Goal: Task Accomplishment & Management: Use online tool/utility

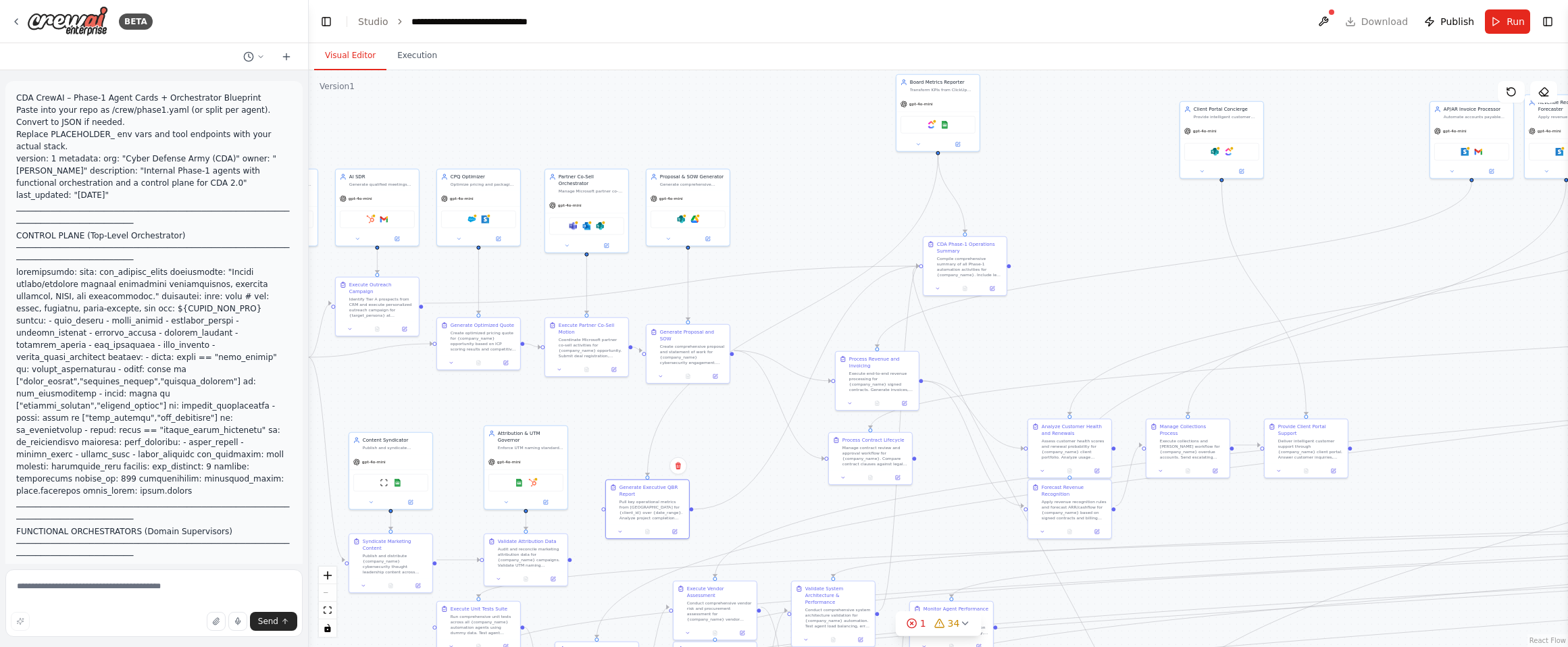
scroll to position [11968, 0]
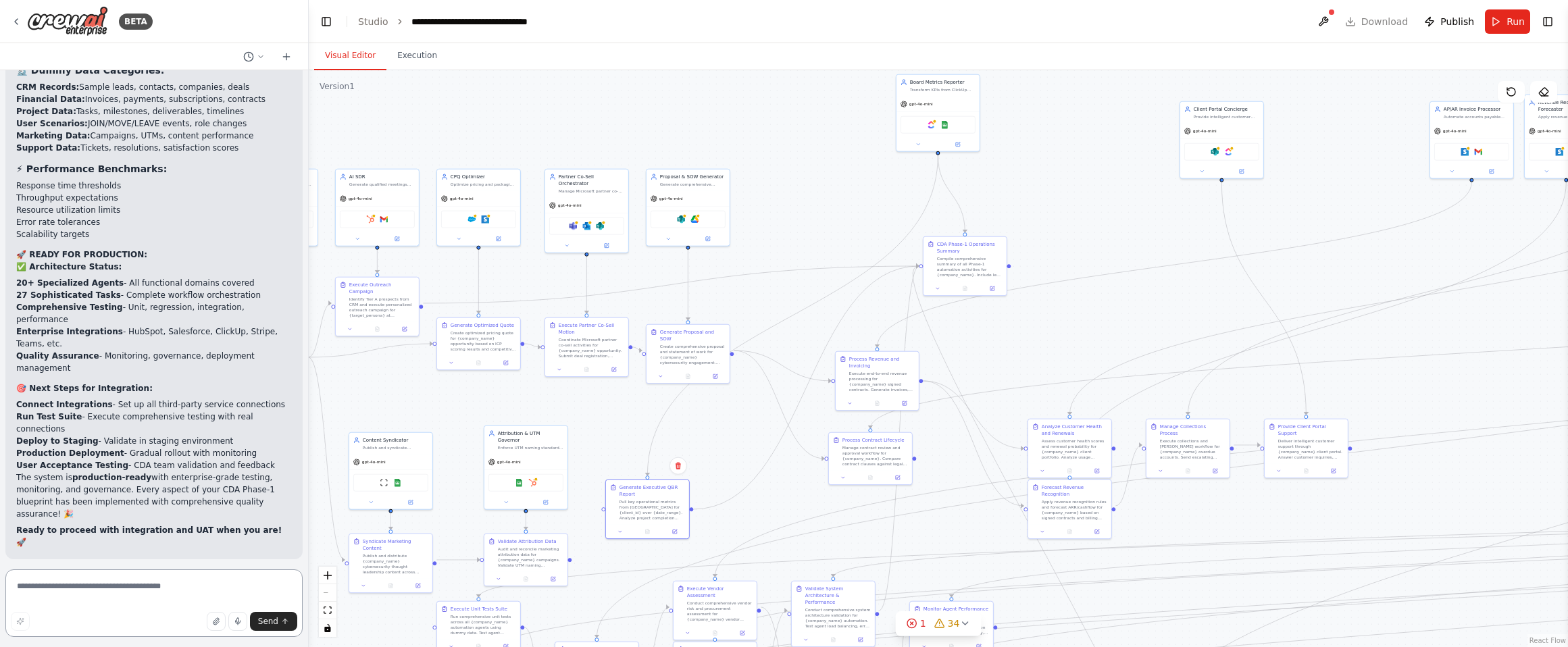
click at [211, 586] on textarea at bounding box center [154, 603] width 297 height 67
type textarea "*"
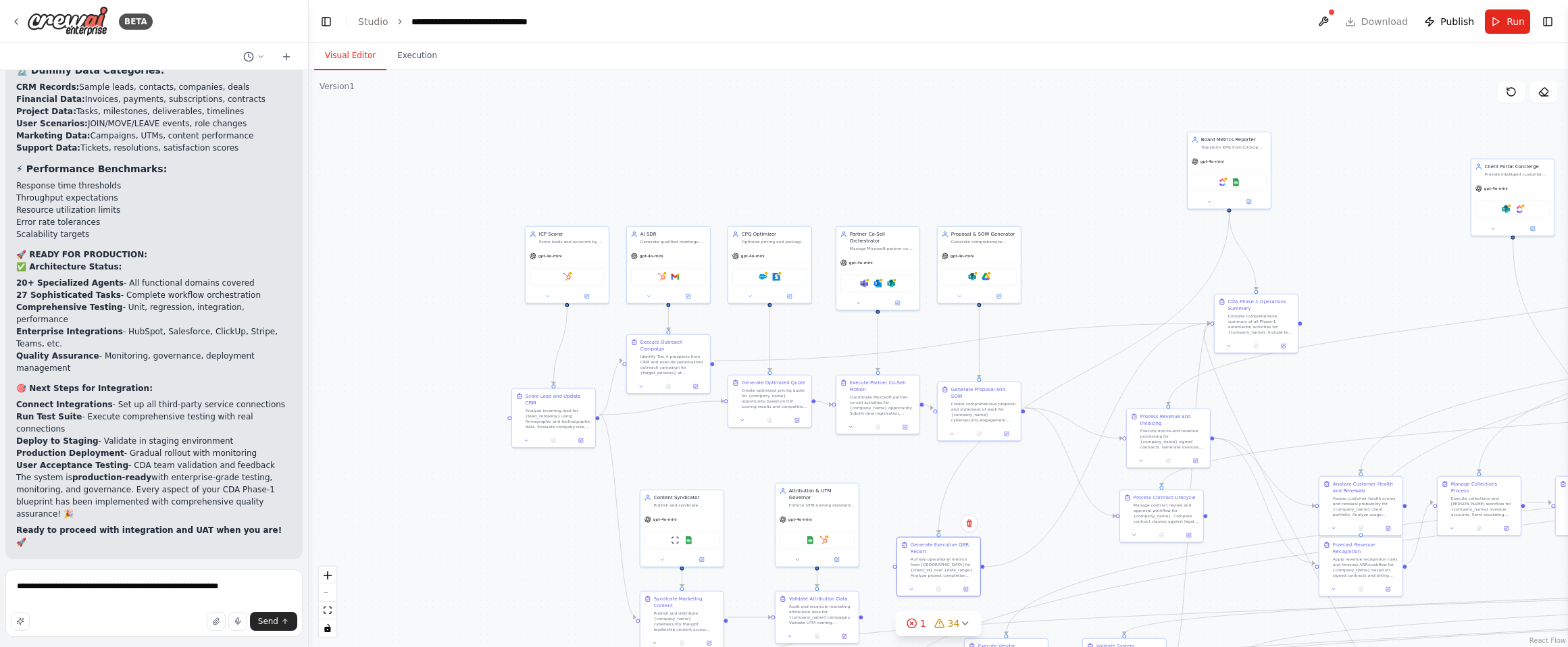
drag, startPoint x: 530, startPoint y: 116, endPoint x: 821, endPoint y: 173, distance: 296.5
click at [821, 173] on div ".deletable-edge-delete-btn { width: 20px; height: 20px; border: 0px solid #ffff…" at bounding box center [939, 358] width 1260 height 577
click at [269, 588] on textarea "**********" at bounding box center [154, 603] width 297 height 67
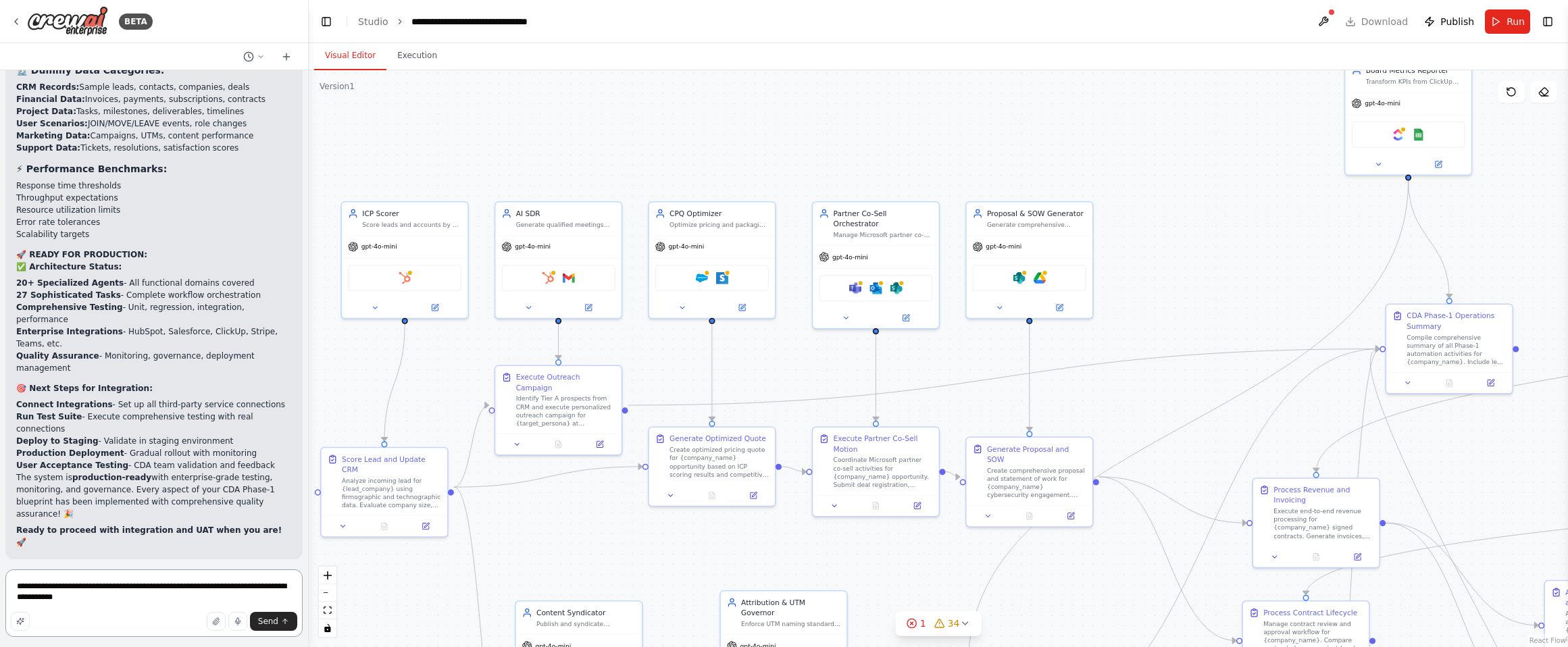
drag, startPoint x: 219, startPoint y: 597, endPoint x: 172, endPoint y: 593, distance: 47.2
click at [167, 594] on textarea "**********" at bounding box center [154, 603] width 297 height 67
click at [189, 587] on textarea "**********" at bounding box center [154, 603] width 297 height 67
click at [213, 601] on textarea "**********" at bounding box center [154, 598] width 297 height 75
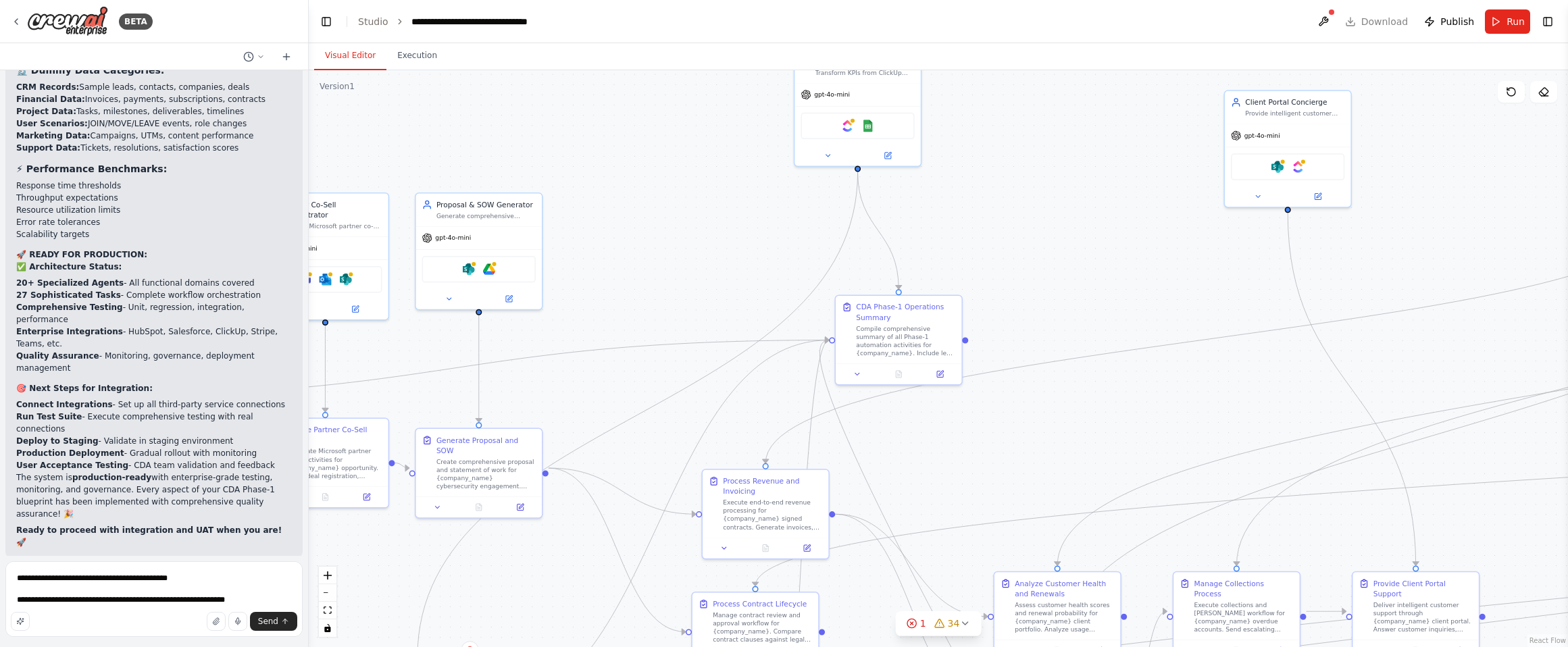
drag, startPoint x: 1219, startPoint y: 278, endPoint x: 629, endPoint y: 269, distance: 590.1
click at [629, 269] on div ".deletable-edge-delete-btn { width: 20px; height: 20px; border: 0px solid #ffff…" at bounding box center [939, 358] width 1260 height 577
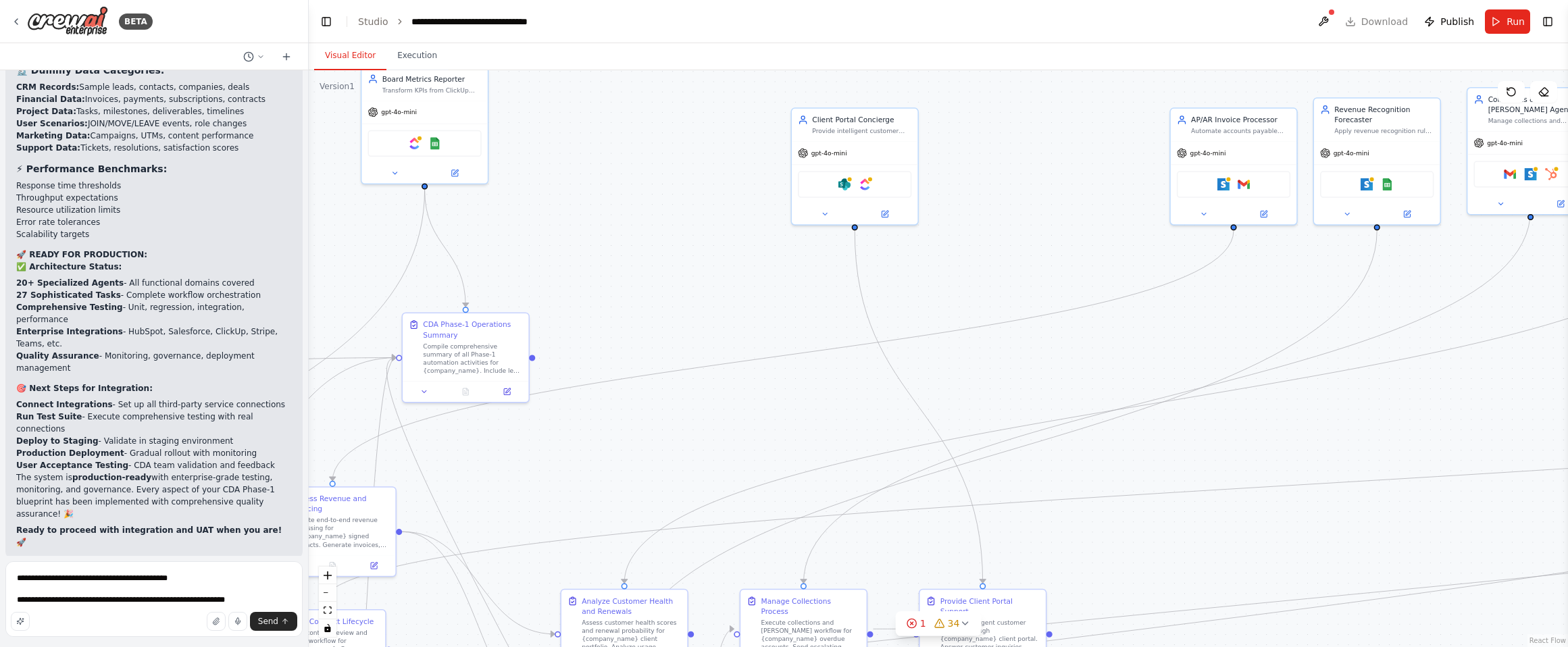
drag, startPoint x: 1085, startPoint y: 253, endPoint x: 692, endPoint y: 271, distance: 393.4
click at [692, 271] on div ".deletable-edge-delete-btn { width: 20px; height: 20px; border: 0px solid #ffff…" at bounding box center [939, 358] width 1260 height 577
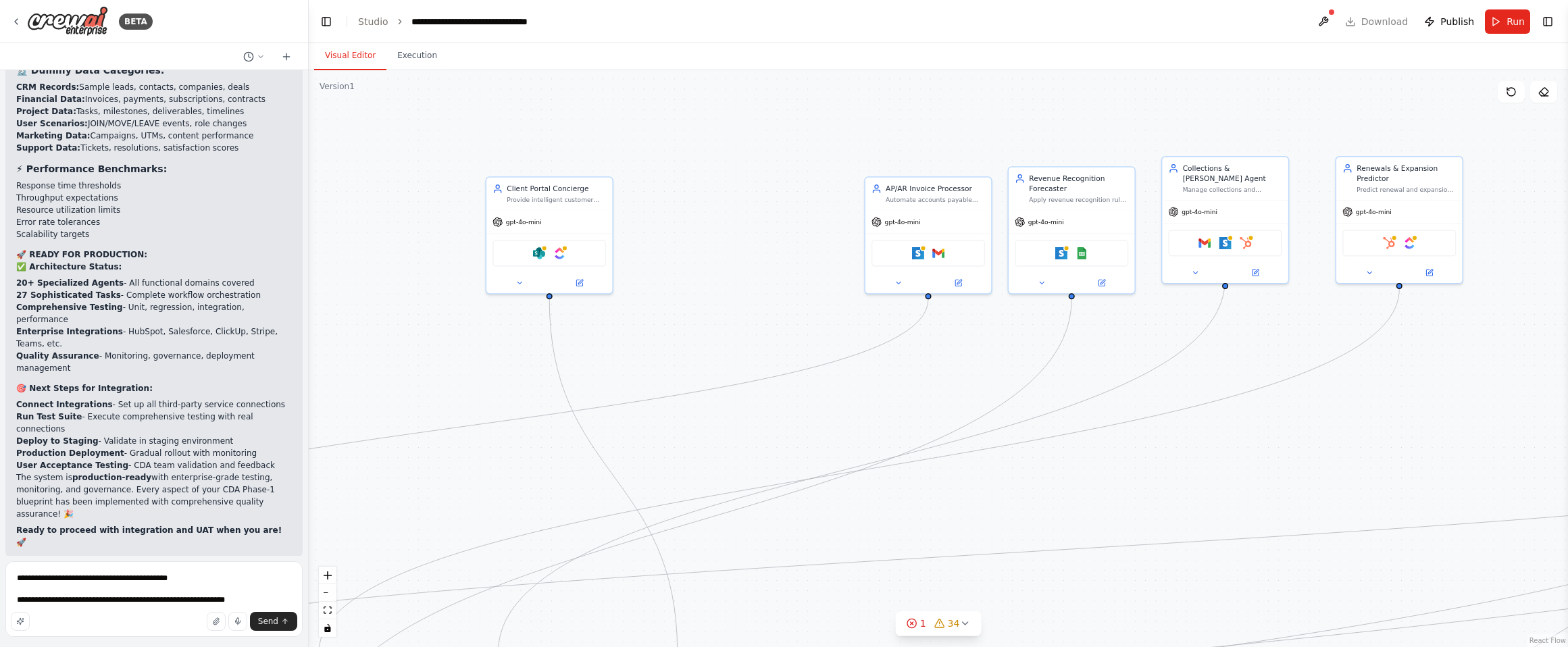
drag, startPoint x: 1076, startPoint y: 263, endPoint x: 767, endPoint y: 332, distance: 316.6
click at [767, 332] on div ".deletable-edge-delete-btn { width: 20px; height: 20px; border: 0px solid #ffff…" at bounding box center [939, 358] width 1260 height 577
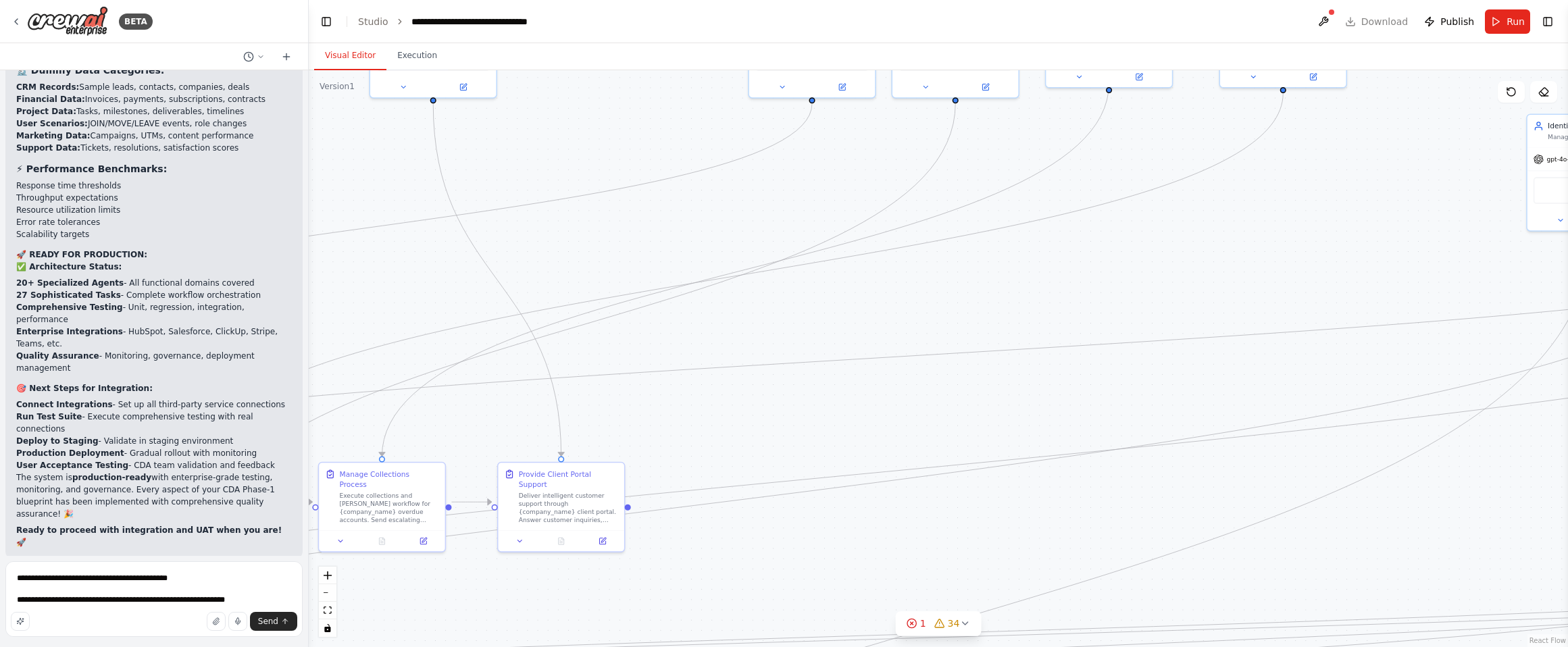
drag, startPoint x: 1102, startPoint y: 475, endPoint x: 934, endPoint y: 174, distance: 344.7
click at [934, 174] on div ".deletable-edge-delete-btn { width: 20px; height: 20px; border: 0px solid #ffff…" at bounding box center [939, 358] width 1260 height 577
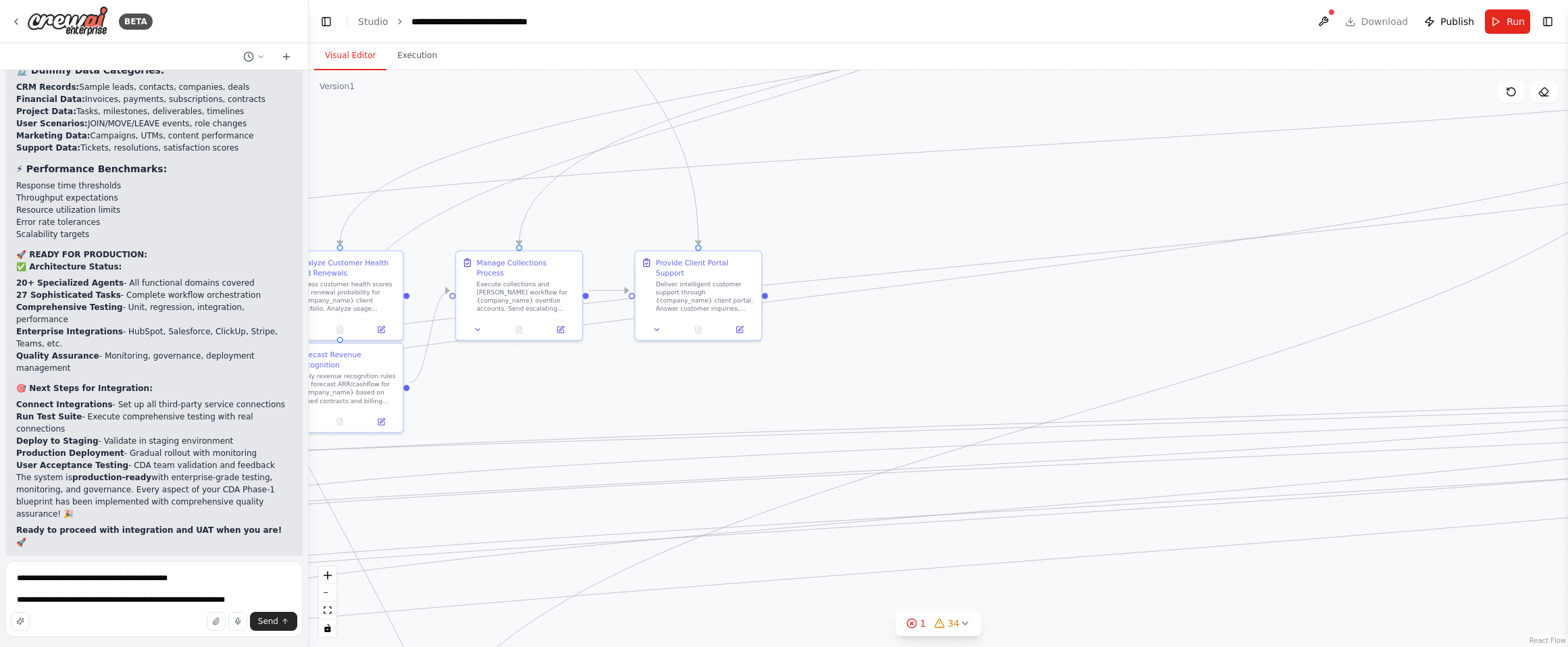
drag, startPoint x: 735, startPoint y: 431, endPoint x: 806, endPoint y: 401, distance: 77.1
click at [822, 387] on div ".deletable-edge-delete-btn { width: 20px; height: 20px; border: 0px solid #ffff…" at bounding box center [939, 358] width 1260 height 577
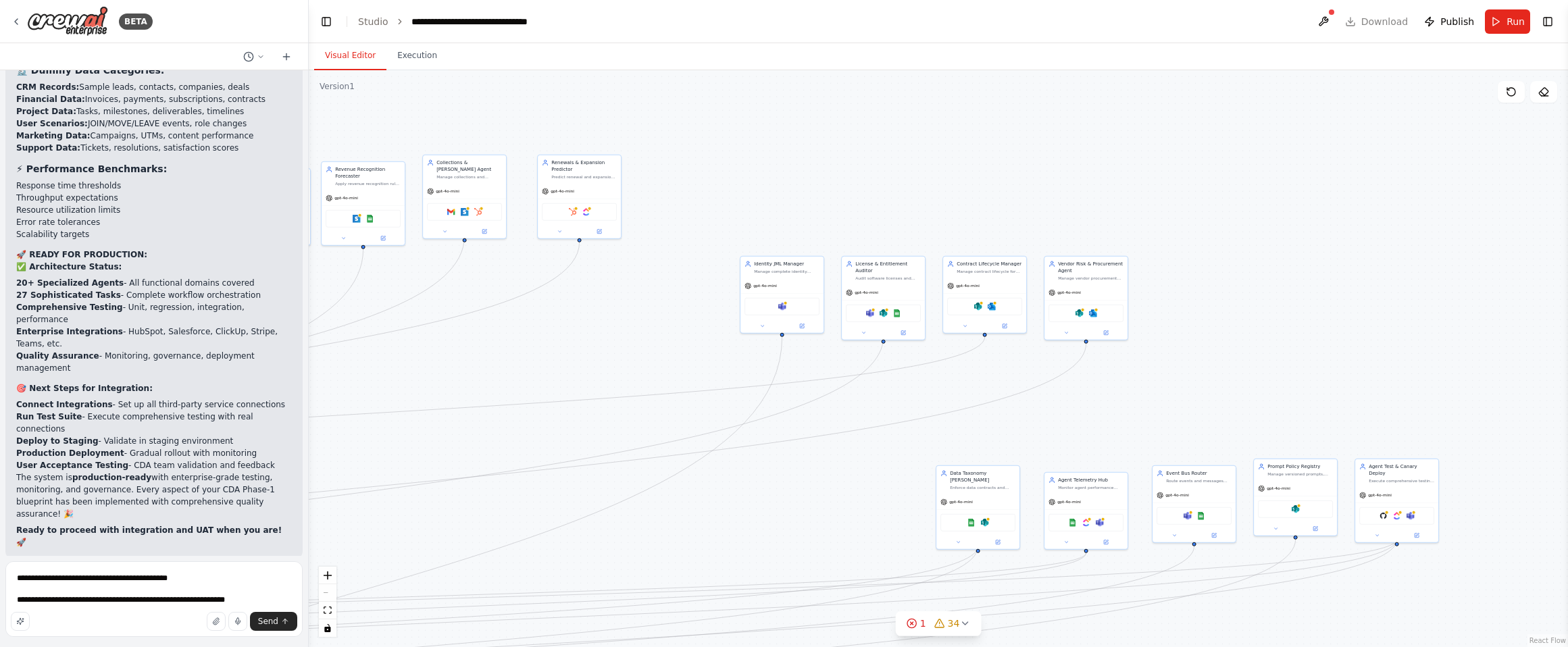
drag, startPoint x: 1296, startPoint y: 384, endPoint x: 734, endPoint y: 525, distance: 579.4
click at [734, 525] on div ".deletable-edge-delete-btn { width: 20px; height: 20px; border: 0px solid #ffff…" at bounding box center [939, 358] width 1260 height 577
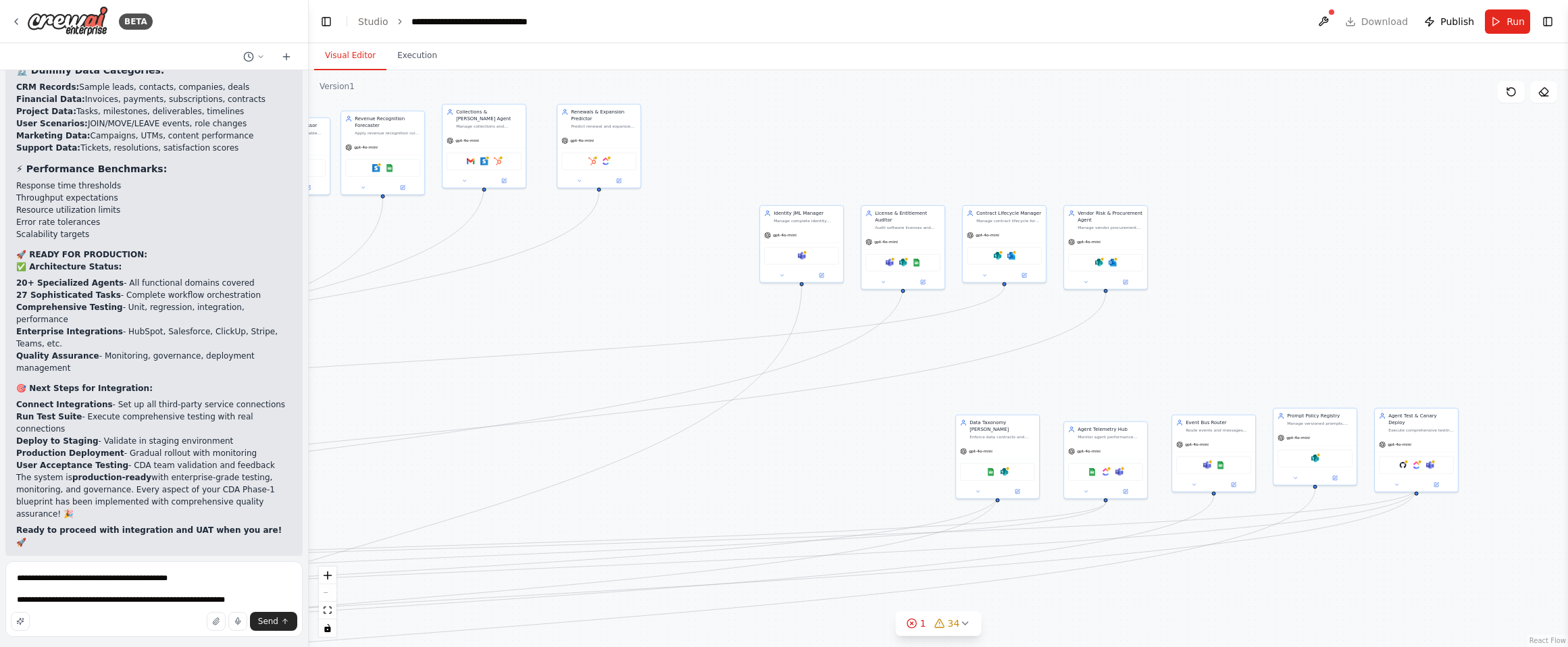
drag, startPoint x: 1089, startPoint y: 392, endPoint x: 1100, endPoint y: 332, distance: 61.0
click at [1100, 331] on div ".deletable-edge-delete-btn { width: 20px; height: 20px; border: 0px solid #ffff…" at bounding box center [939, 358] width 1260 height 577
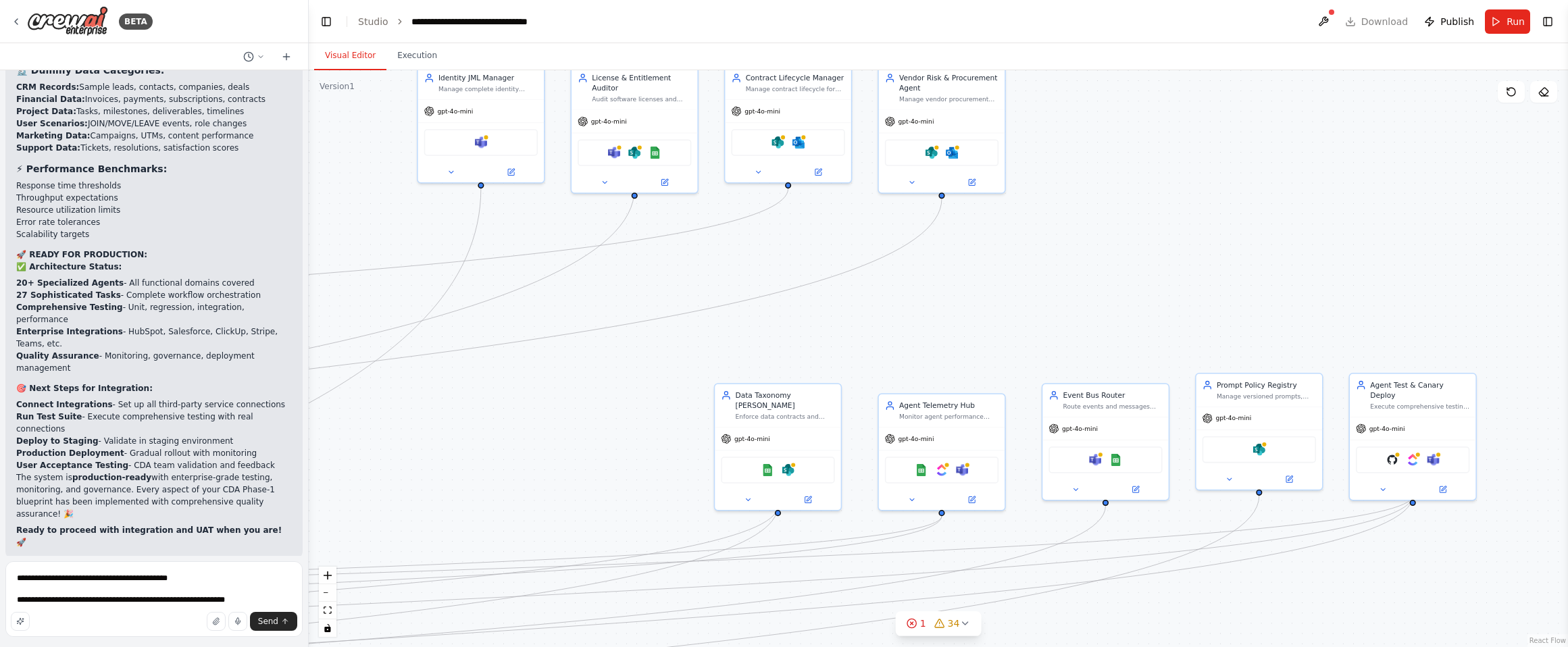
scroll to position [1, 0]
click at [246, 597] on textarea "**********" at bounding box center [154, 598] width 297 height 75
click at [210, 598] on textarea "**********" at bounding box center [154, 598] width 297 height 75
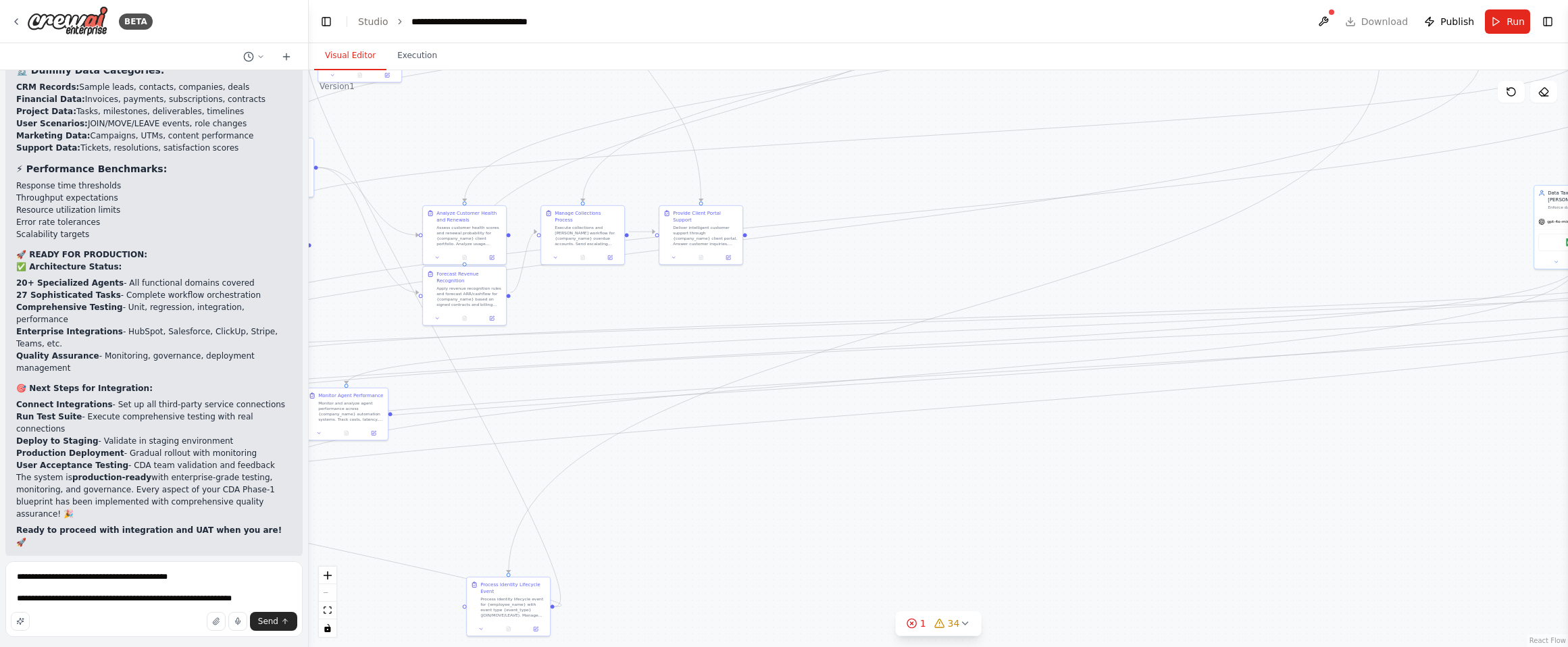
drag, startPoint x: 402, startPoint y: 437, endPoint x: 1336, endPoint y: 237, distance: 955.2
click at [1336, 237] on div ".deletable-edge-delete-btn { width: 20px; height: 20px; border: 0px solid #ffff…" at bounding box center [939, 358] width 1260 height 577
drag, startPoint x: 699, startPoint y: 457, endPoint x: 1219, endPoint y: 266, distance: 554.0
click at [1219, 266] on div ".deletable-edge-delete-btn { width: 20px; height: 20px; border: 0px solid #ffff…" at bounding box center [939, 358] width 1260 height 577
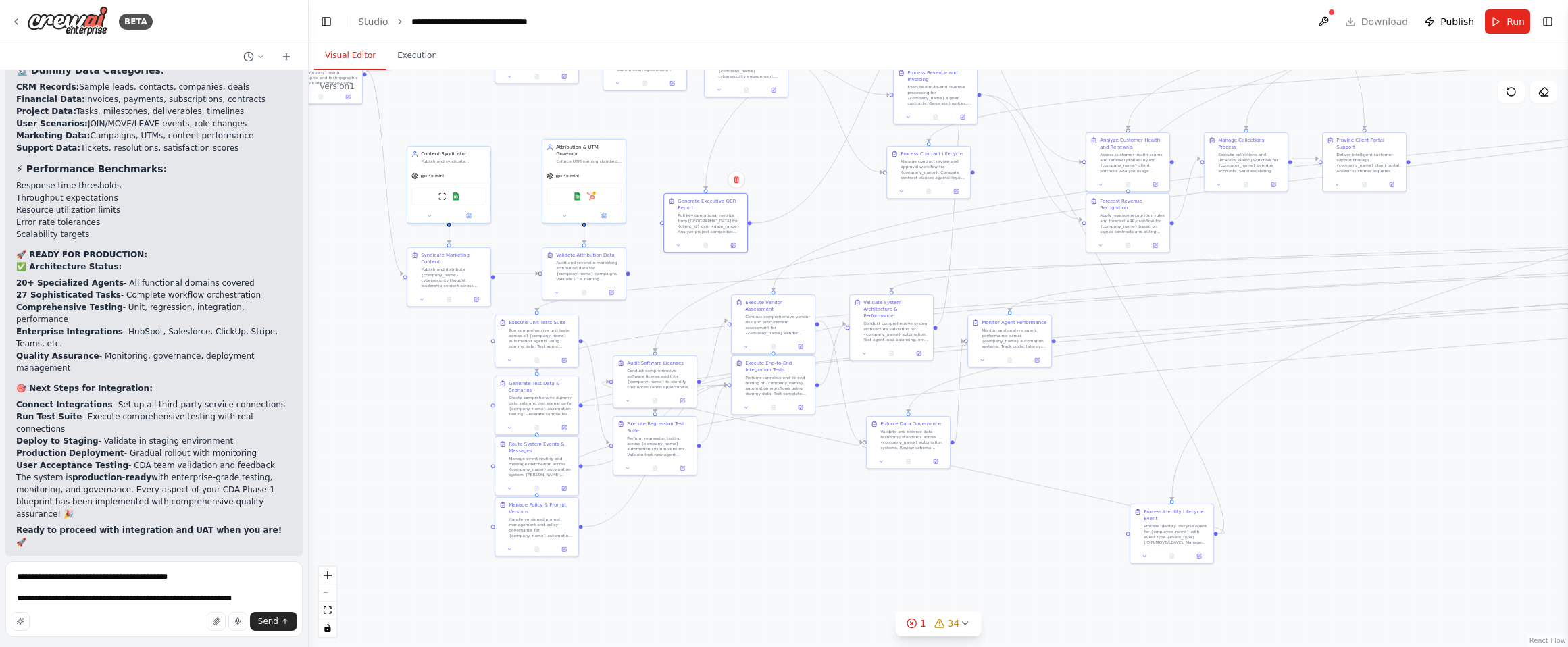
drag, startPoint x: 624, startPoint y: 391, endPoint x: 685, endPoint y: 589, distance: 207.2
click at [684, 600] on div ".deletable-edge-delete-btn { width: 20px; height: 20px; border: 0px solid #ffff…" at bounding box center [939, 358] width 1260 height 577
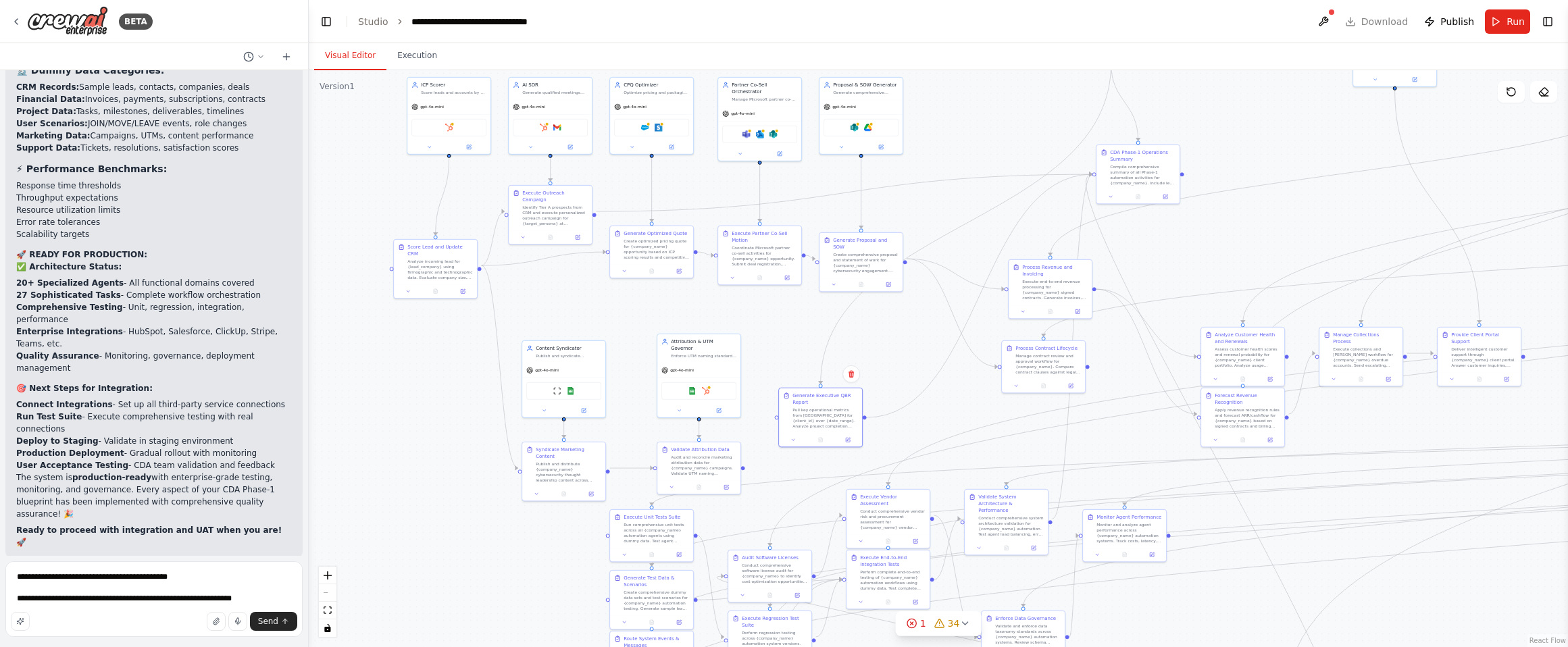
drag, startPoint x: 796, startPoint y: 200, endPoint x: 939, endPoint y: 375, distance: 226.0
click at [939, 375] on div ".deletable-edge-delete-btn { width: 20px; height: 20px; border: 0px solid #ffff…" at bounding box center [939, 358] width 1260 height 577
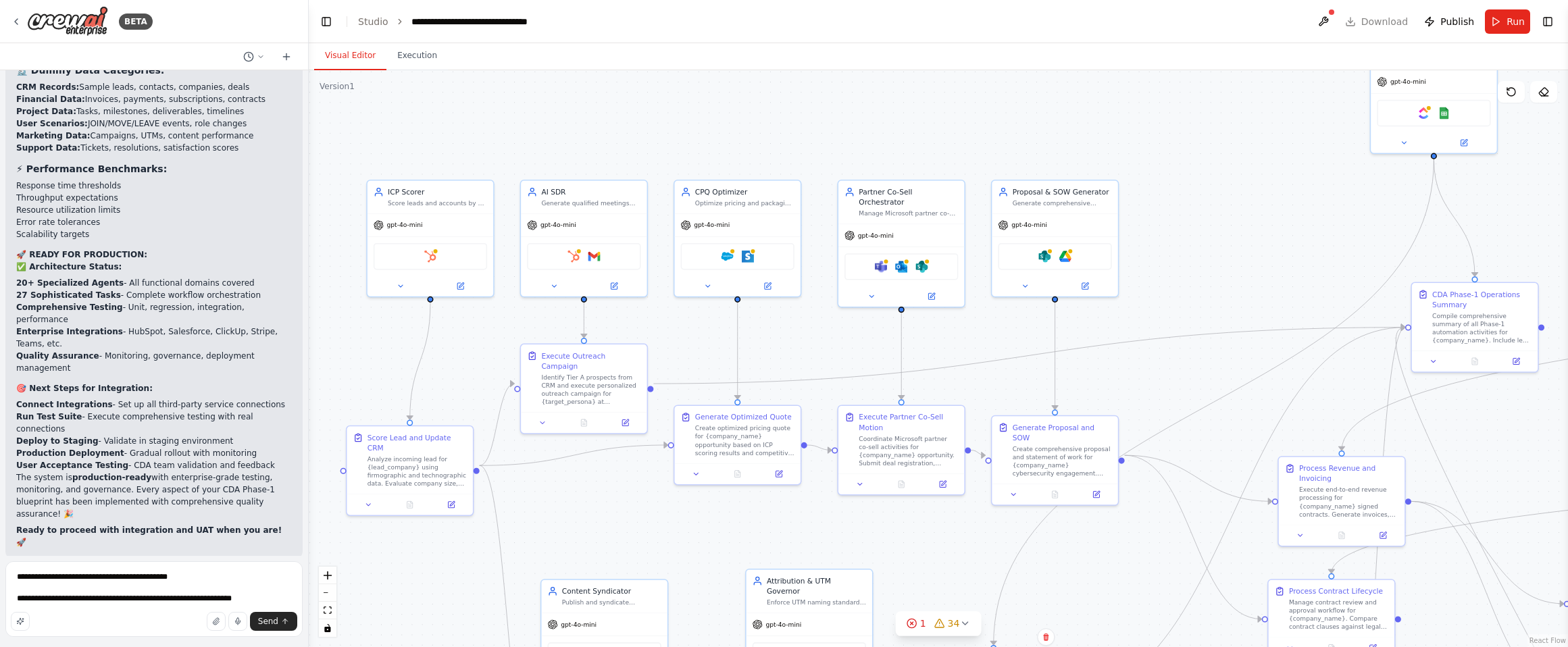
drag, startPoint x: 636, startPoint y: 303, endPoint x: 685, endPoint y: 364, distance: 78.2
click at [631, 532] on div ".deletable-edge-delete-btn { width: 20px; height: 20px; border: 0px solid #ffff…" at bounding box center [939, 358] width 1260 height 577
click at [276, 601] on textarea "**********" at bounding box center [154, 598] width 297 height 75
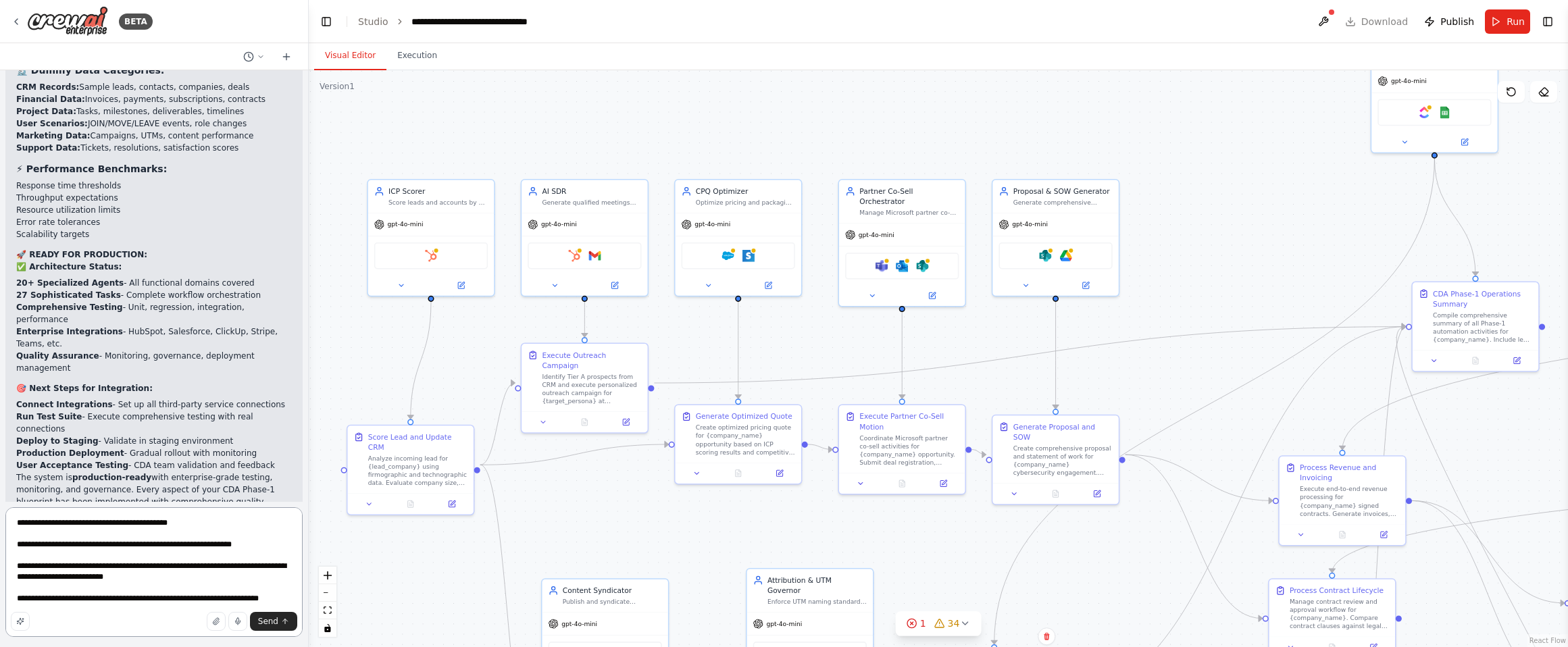
type textarea "**********"
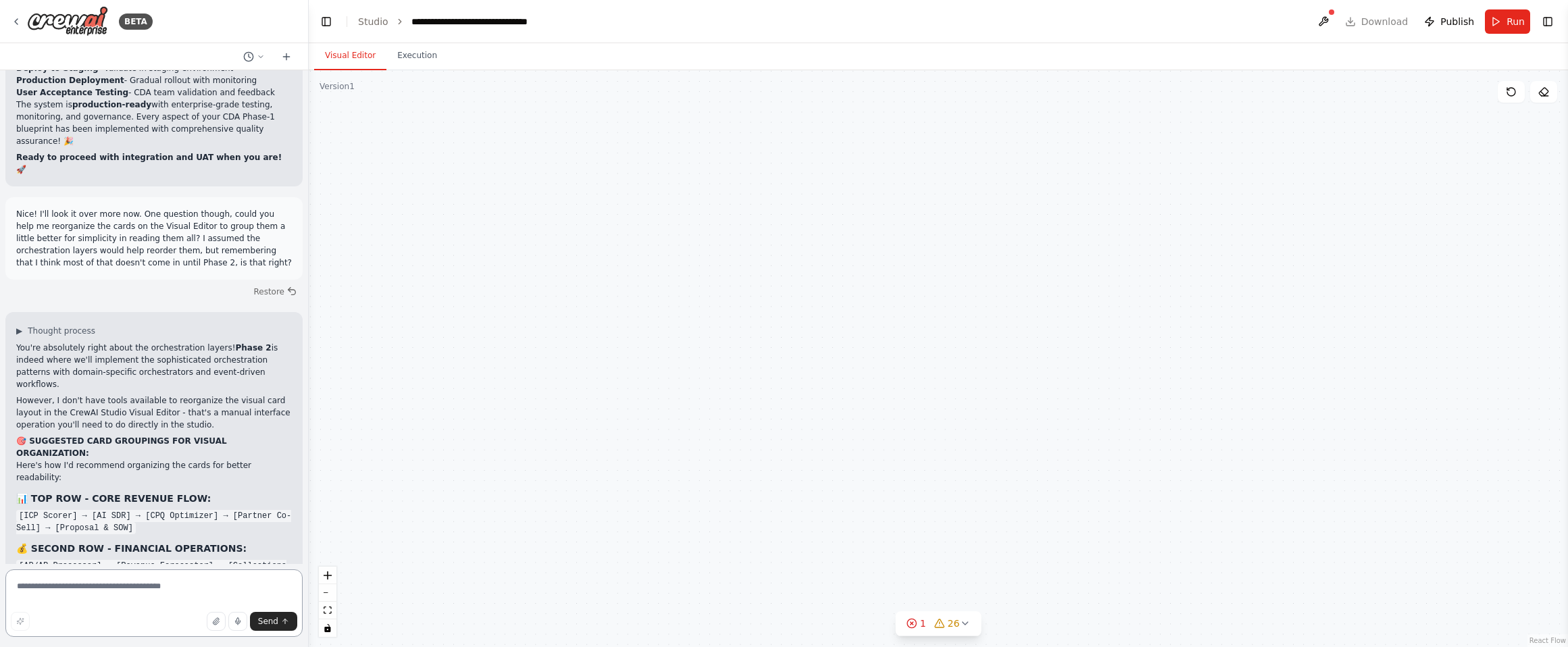
scroll to position [14541, 0]
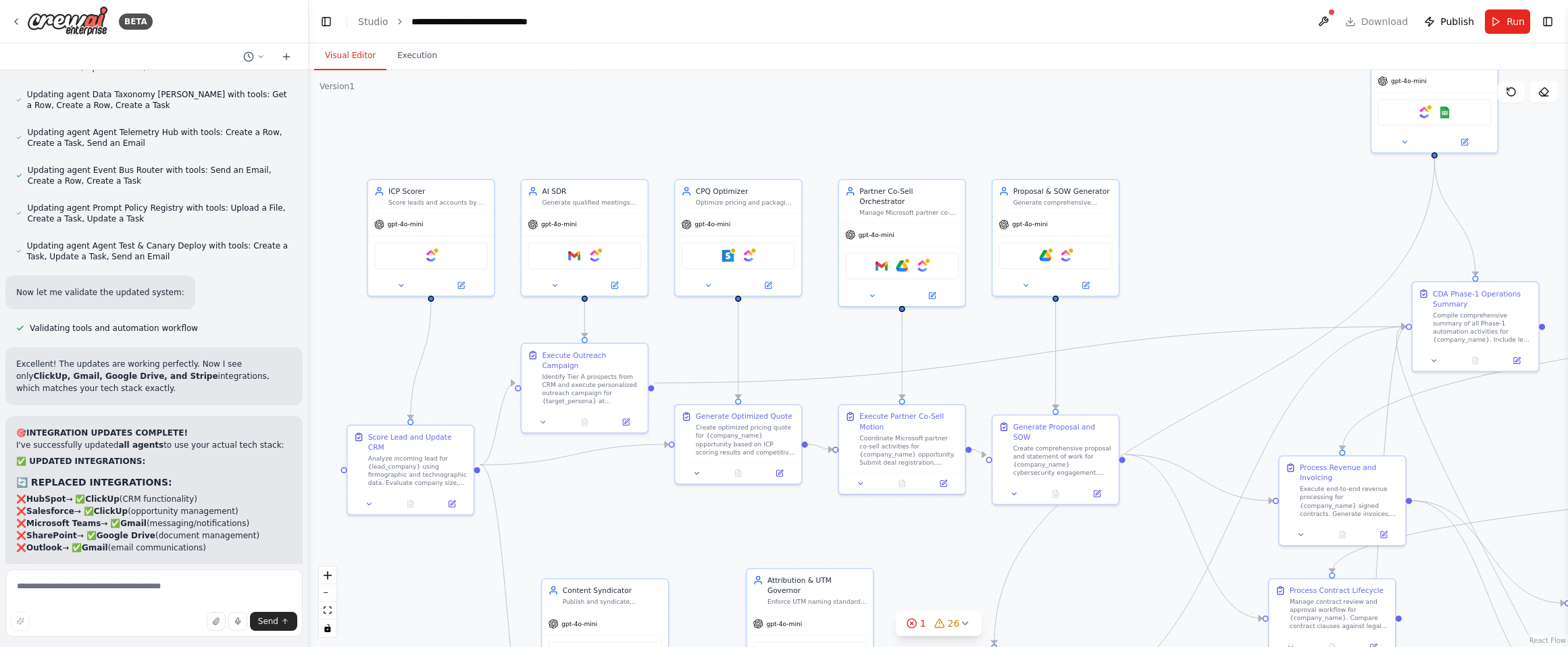
drag, startPoint x: 665, startPoint y: 134, endPoint x: 1215, endPoint y: 146, distance: 550.1
click at [1215, 146] on div ".deletable-edge-delete-btn { width: 20px; height: 20px; border: 0px solid #ffff…" at bounding box center [939, 358] width 1260 height 577
click at [1558, 89] on div ".deletable-edge-delete-btn { width: 20px; height: 20px; border: 0px solid #ffff…" at bounding box center [939, 358] width 1260 height 577
click at [1552, 90] on button at bounding box center [1544, 92] width 27 height 22
click at [1531, 155] on div ".deletable-edge-delete-btn { width: 20px; height: 20px; border: 0px solid #ffff…" at bounding box center [939, 358] width 1260 height 577
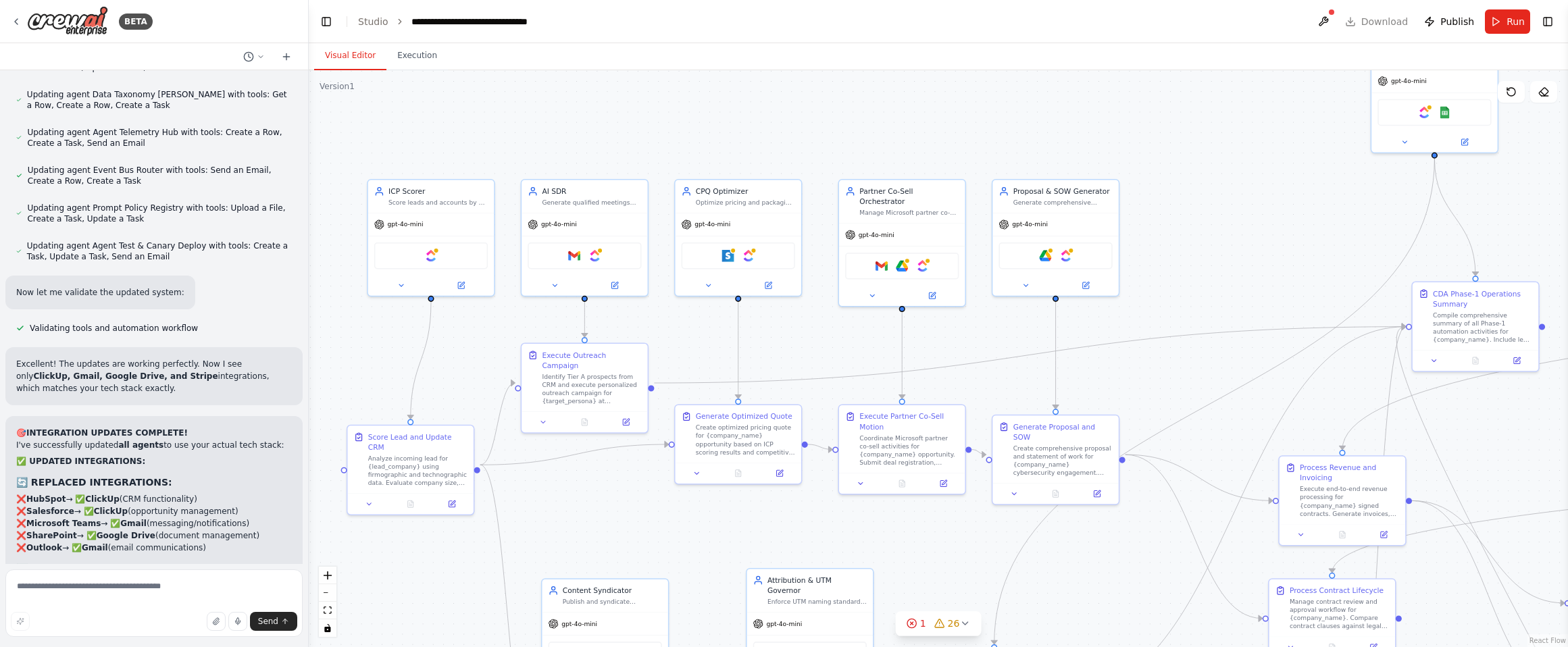
drag, startPoint x: 82, startPoint y: 23, endPoint x: 700, endPoint y: 24, distance: 618.0
click at [700, 24] on header "**********" at bounding box center [939, 22] width 1260 height 43
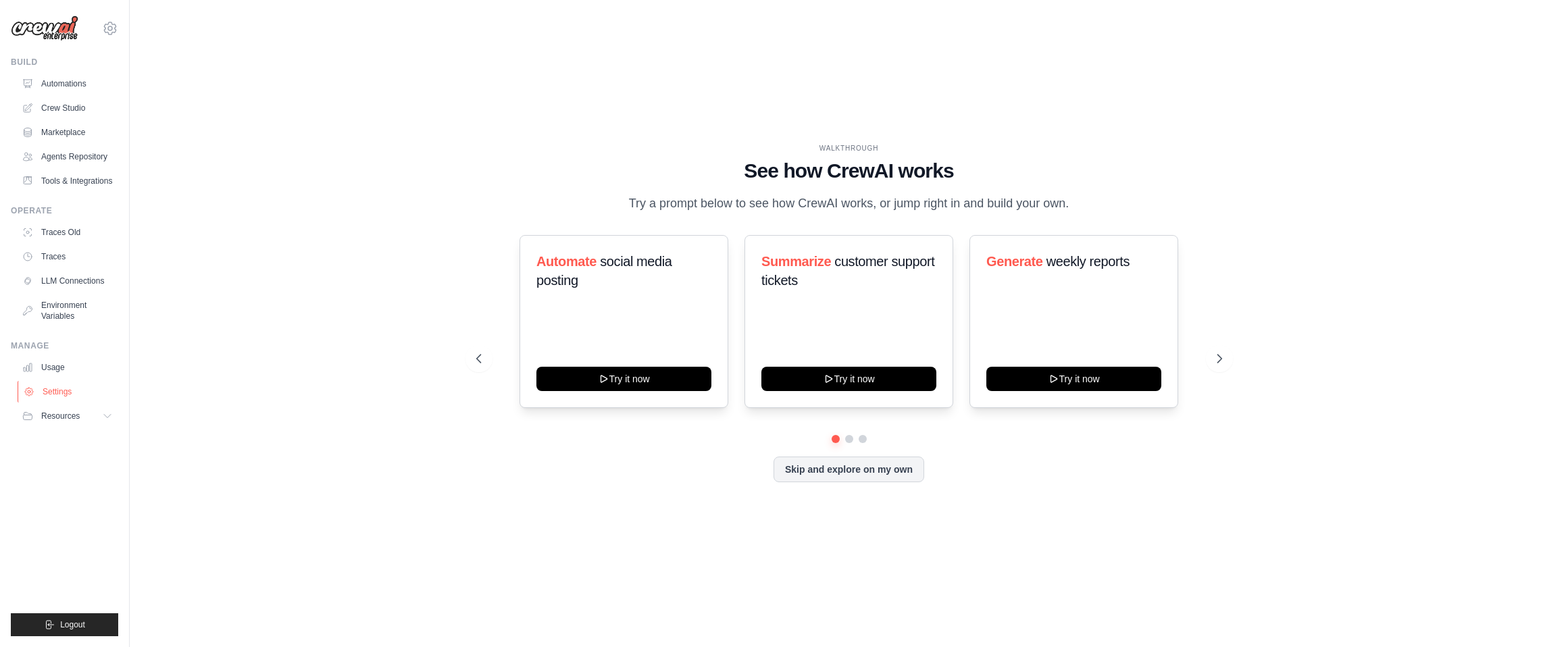
click at [86, 389] on link "Settings" at bounding box center [69, 391] width 102 height 22
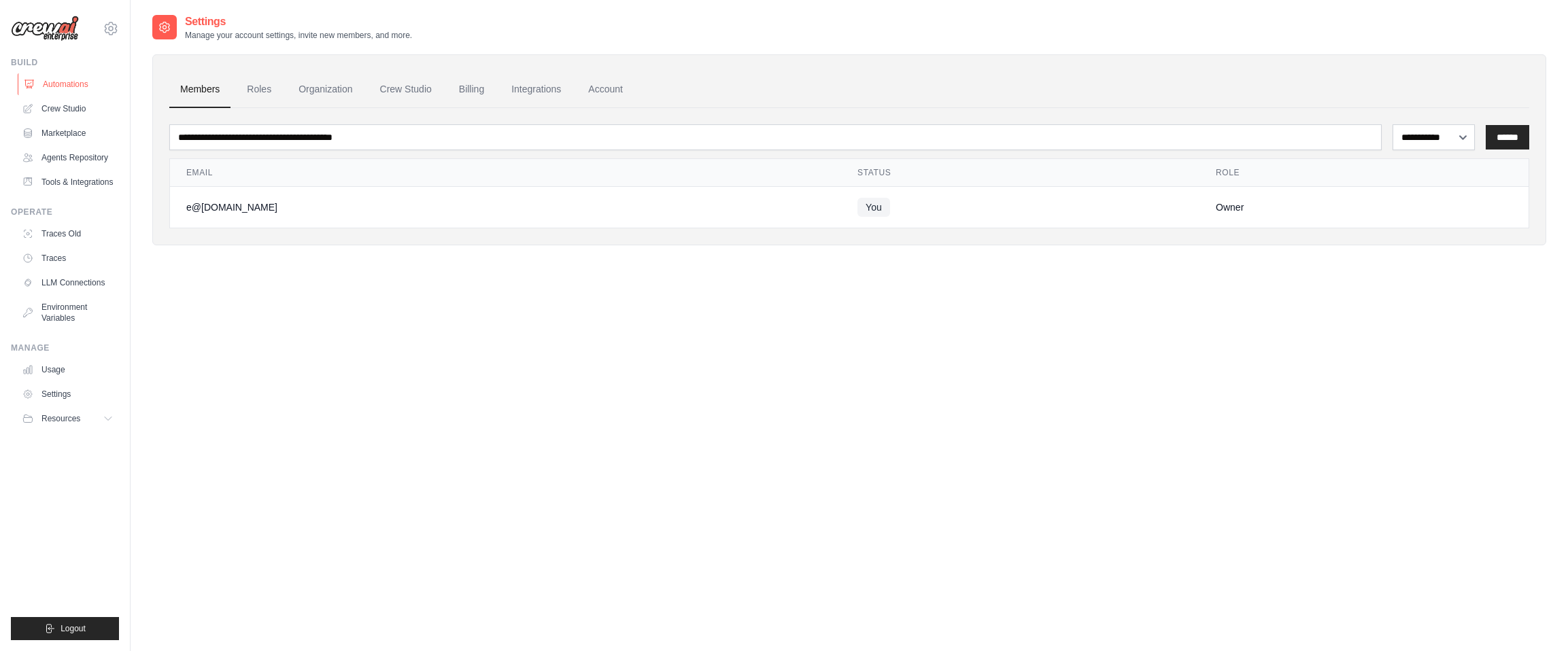
click at [84, 81] on link "Automations" at bounding box center [69, 84] width 103 height 22
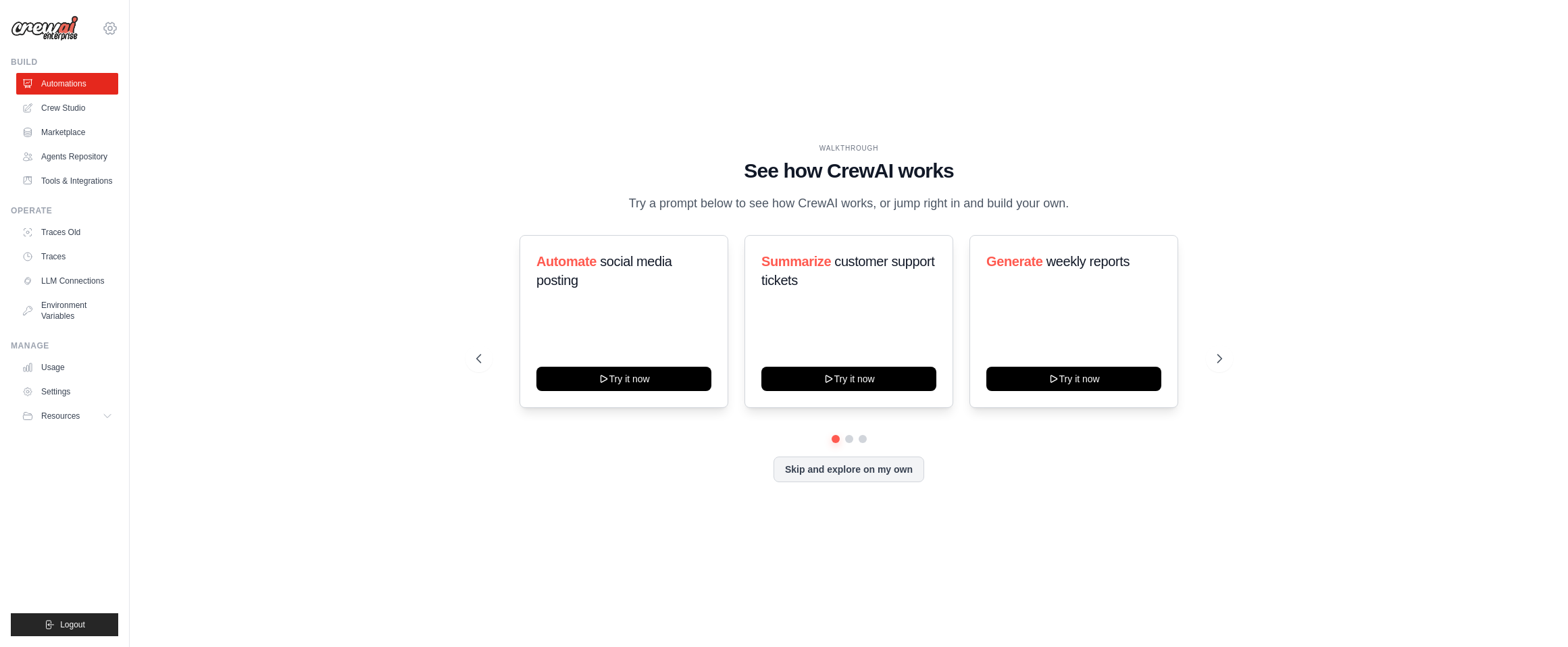
click at [108, 29] on icon at bounding box center [111, 28] width 16 height 16
click at [63, 101] on link "Crew Studio" at bounding box center [69, 107] width 102 height 22
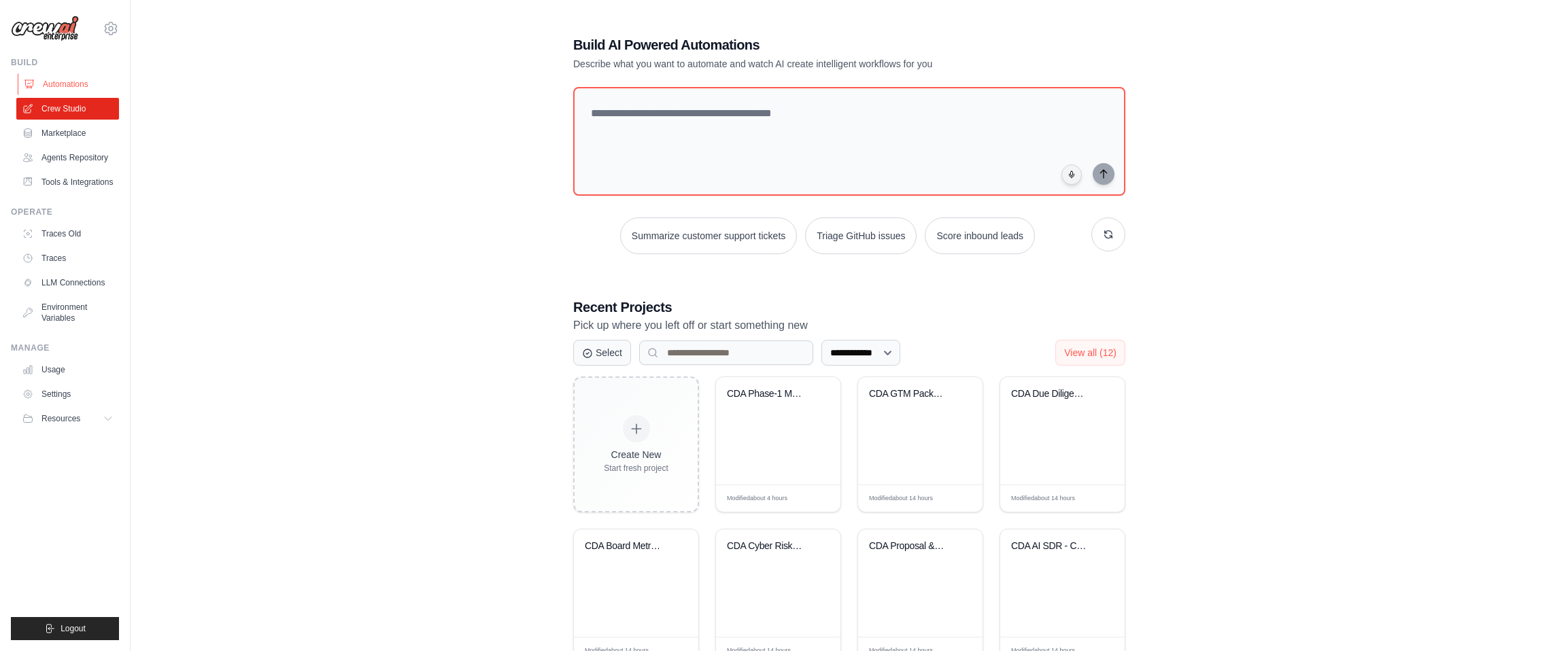
click at [71, 80] on link "Automations" at bounding box center [69, 84] width 103 height 22
click at [71, 104] on link "Crew Studio" at bounding box center [69, 108] width 103 height 22
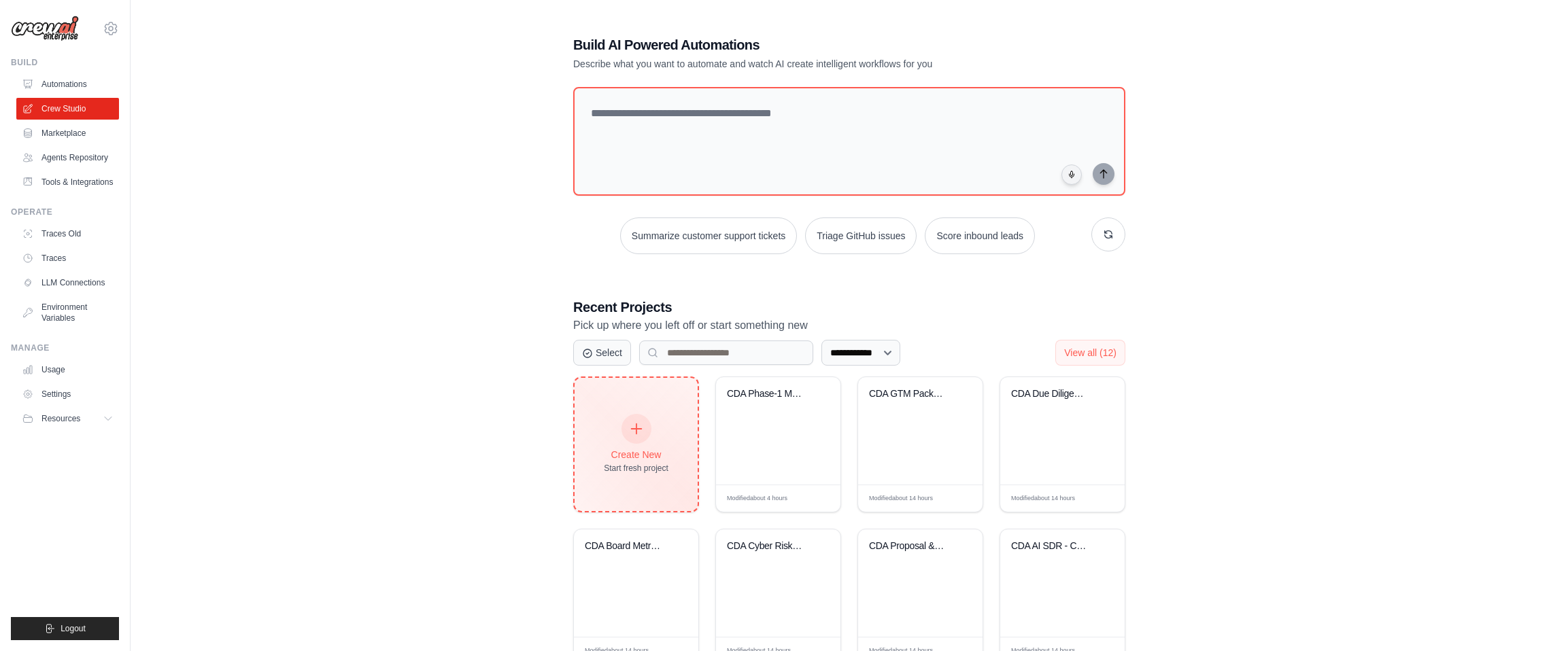
click at [668, 416] on div "Create New Start fresh project" at bounding box center [636, 445] width 65 height 59
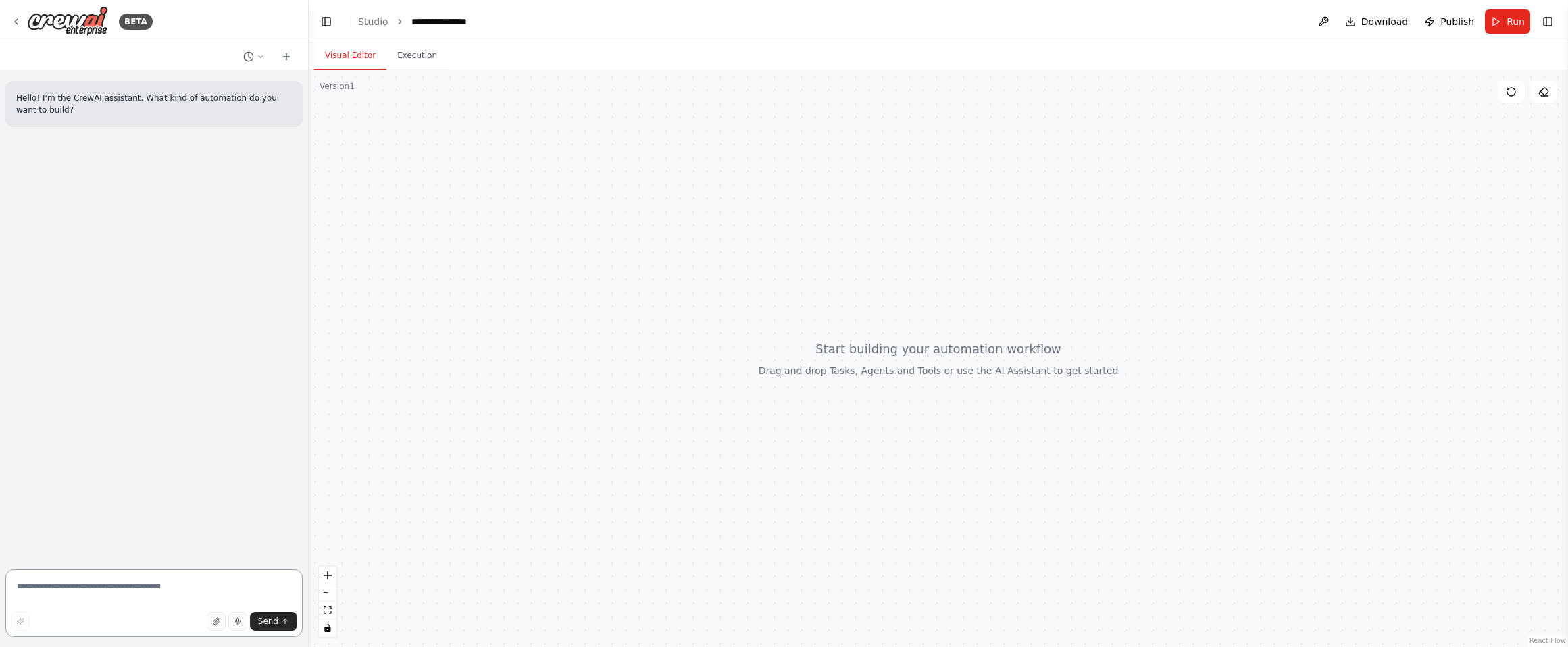
click at [160, 590] on textarea at bounding box center [154, 603] width 297 height 67
click at [174, 589] on textarea at bounding box center [154, 603] width 297 height 67
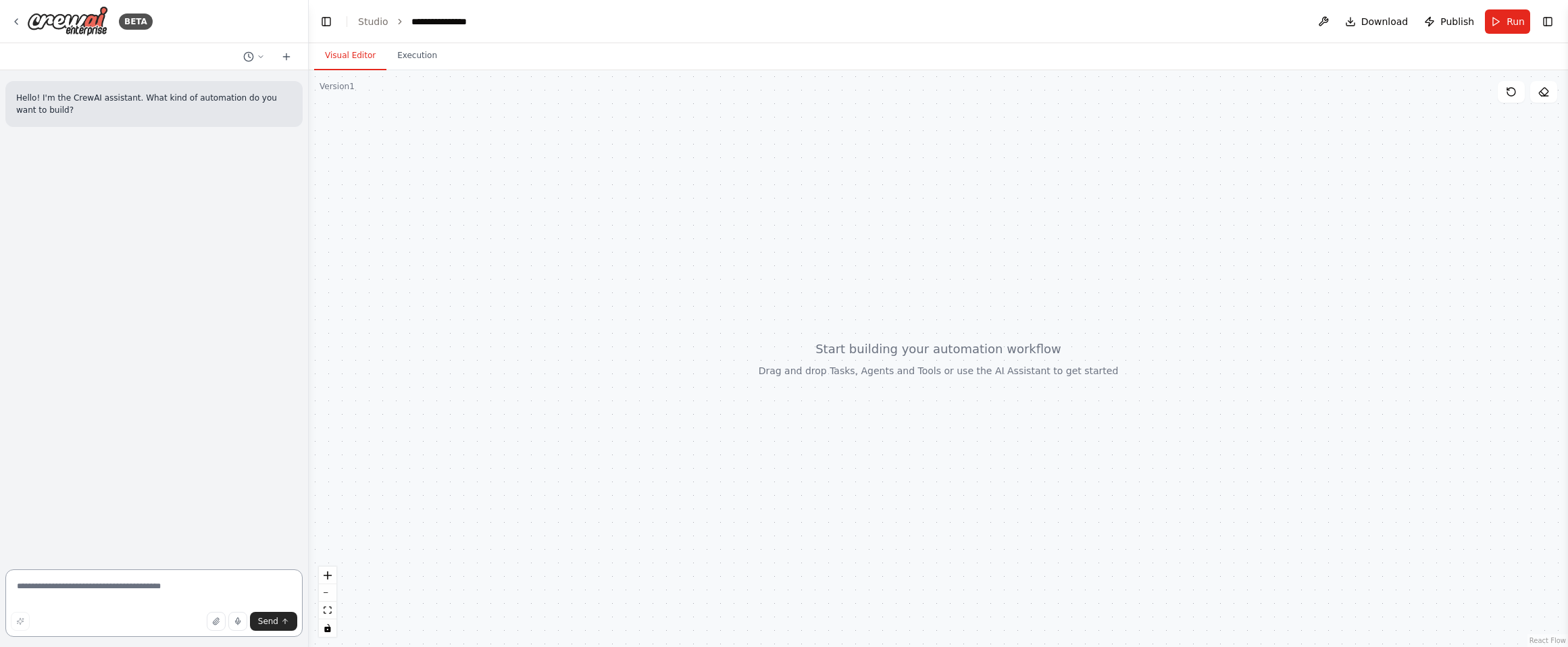
click at [174, 589] on textarea at bounding box center [154, 603] width 297 height 67
type textarea "**********"
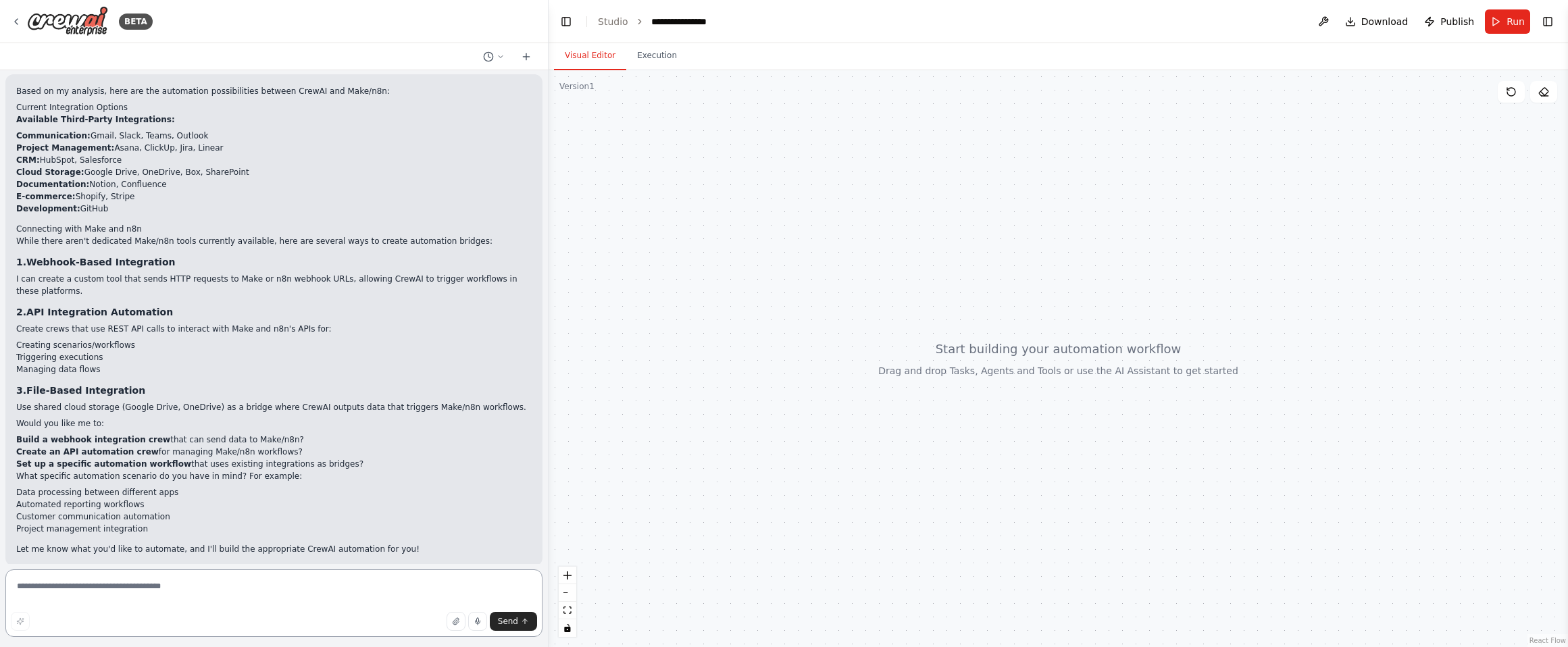
scroll to position [458, 0]
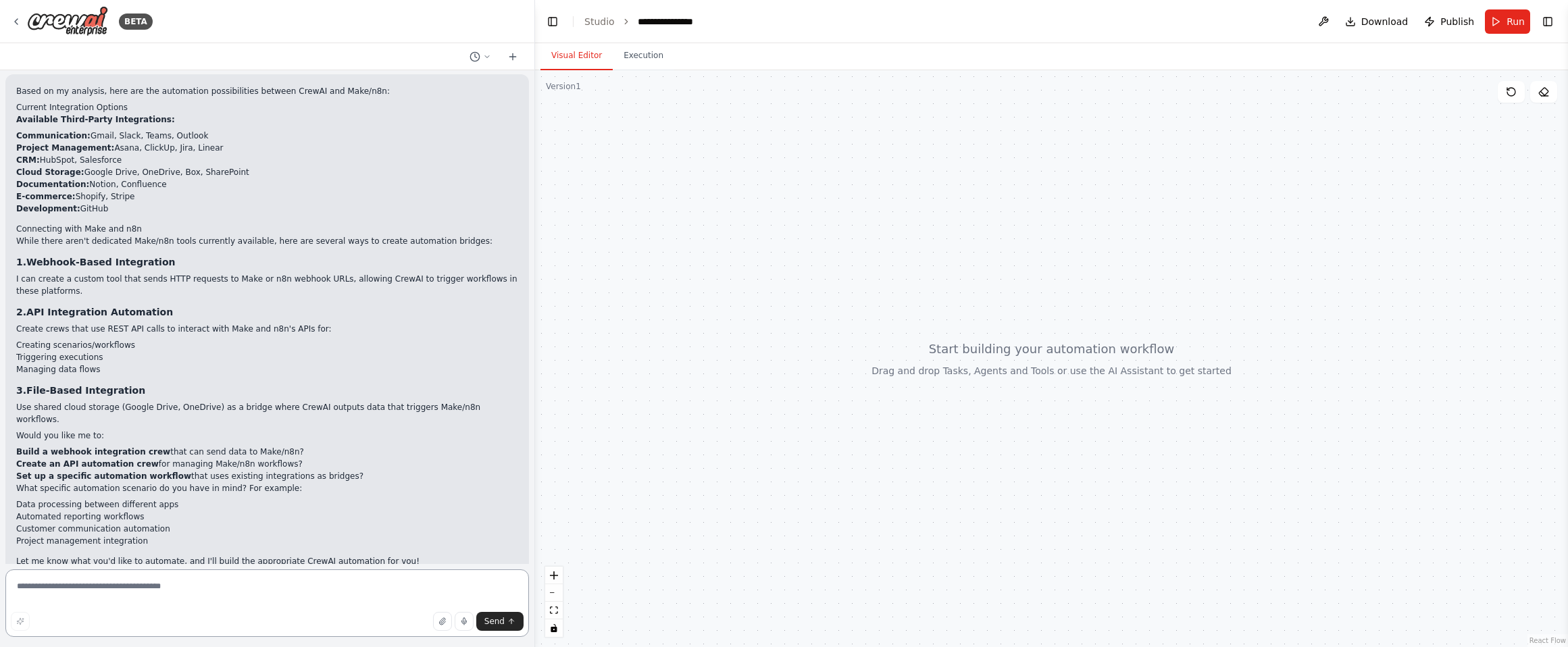
drag, startPoint x: 305, startPoint y: 424, endPoint x: 535, endPoint y: 425, distance: 230.0
click at [535, 425] on div "BETA Hello! I'm the CrewAI assistant. What kind of automation do you want to bu…" at bounding box center [784, 323] width 1568 height 647
